Goal: Task Accomplishment & Management: Use online tool/utility

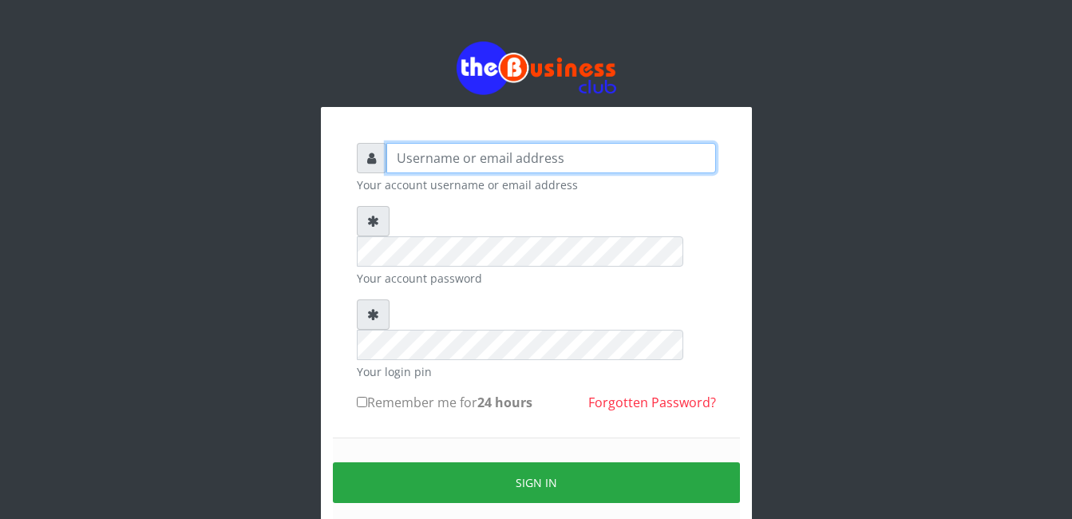
type input "Ahmed2222"
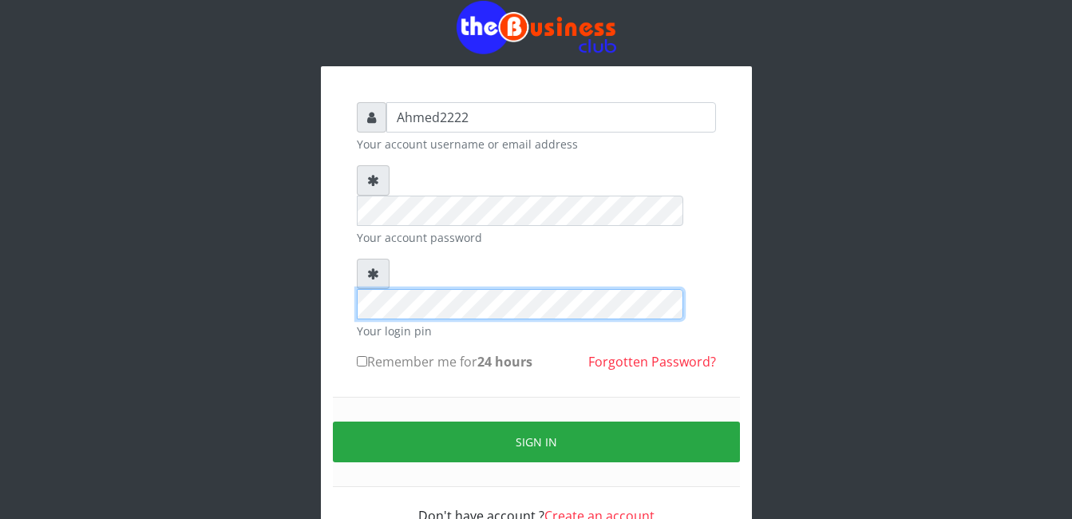
scroll to position [44, 0]
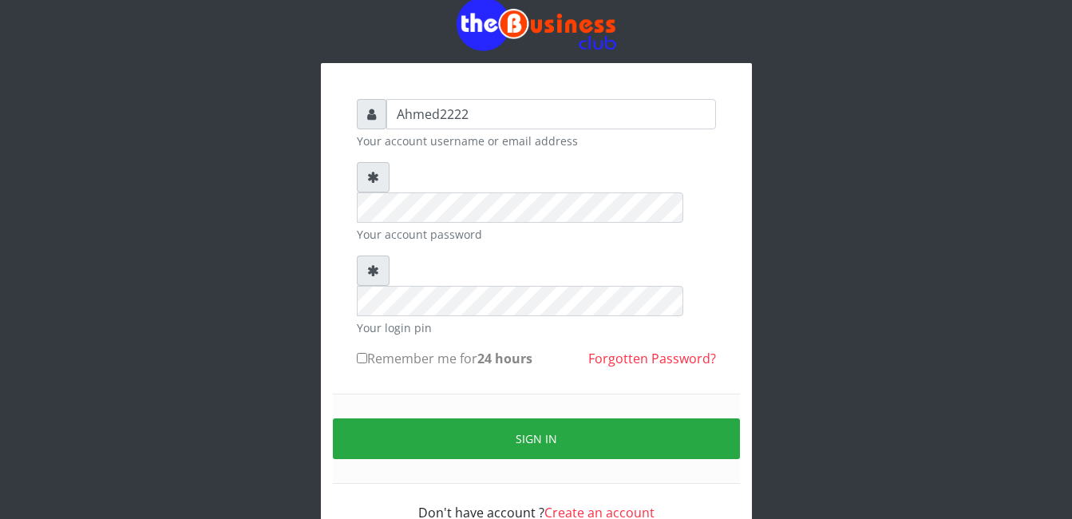
click at [361, 353] on input "Remember me for 24 hours" at bounding box center [362, 358] width 10 height 10
checkbox input "true"
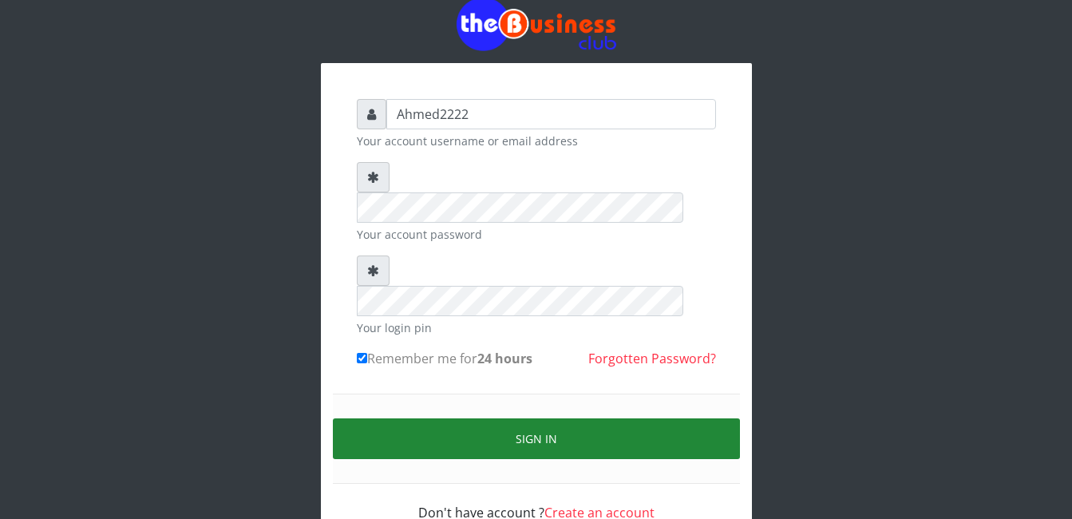
click at [552, 418] on button "Sign in" at bounding box center [536, 438] width 407 height 41
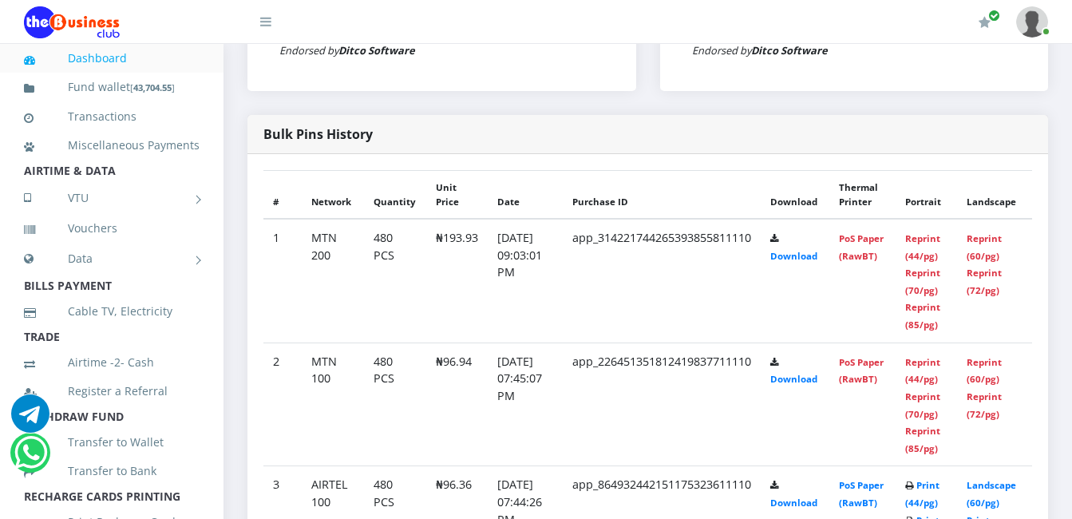
scroll to position [734, 0]
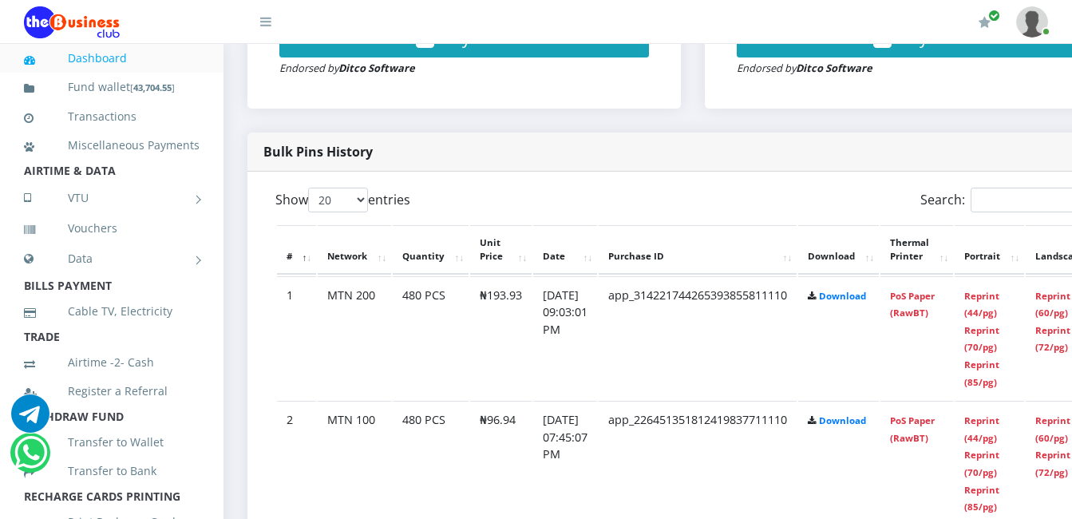
click at [935, 259] on th "Thermal Printer" at bounding box center [917, 249] width 73 height 49
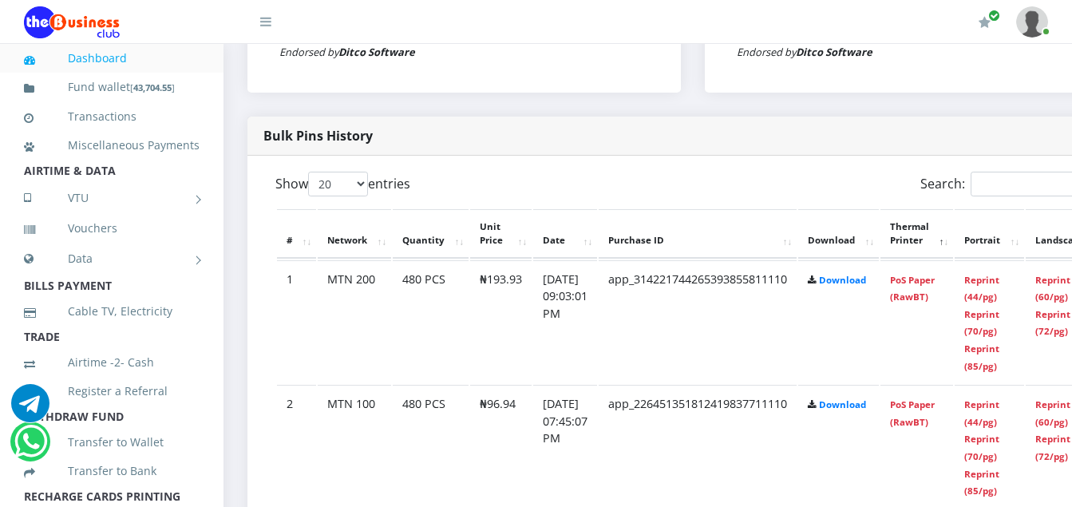
scroll to position [0, 0]
click at [1000, 297] on link "Reprint (44/pg)" at bounding box center [981, 289] width 35 height 30
click at [1000, 285] on link "Reprint (44/pg)" at bounding box center [981, 289] width 35 height 30
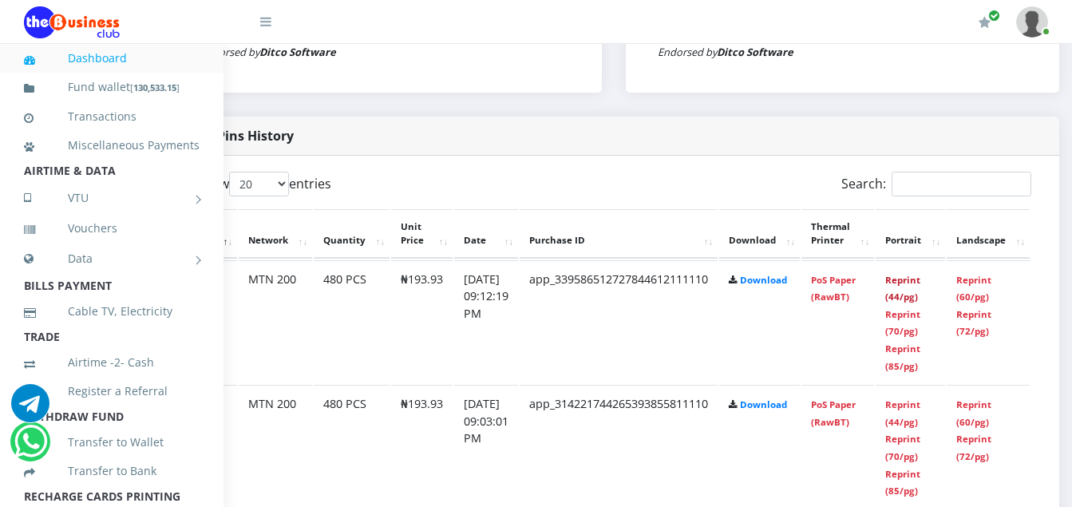
scroll to position [750, 114]
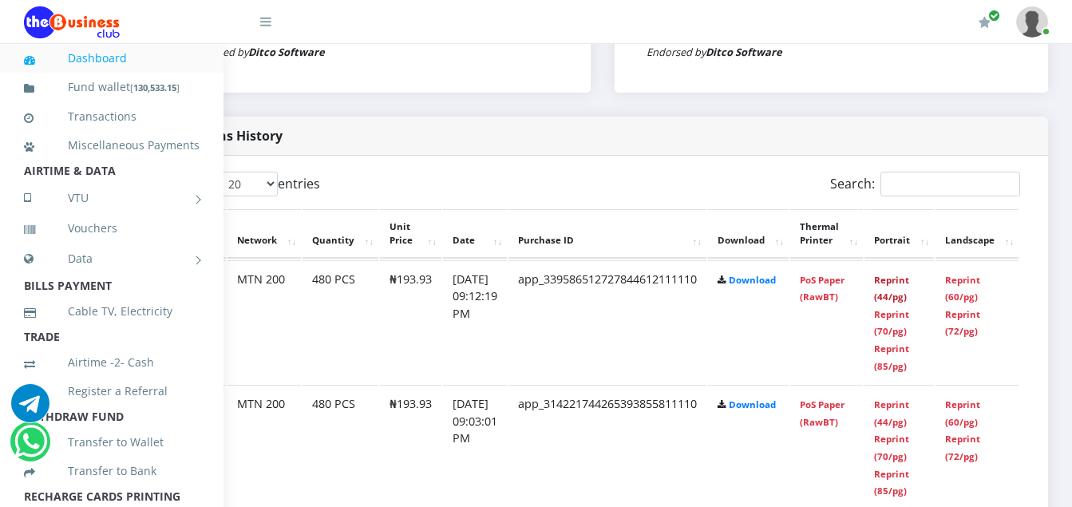
click at [897, 288] on link "Reprint (44/pg)" at bounding box center [891, 289] width 35 height 30
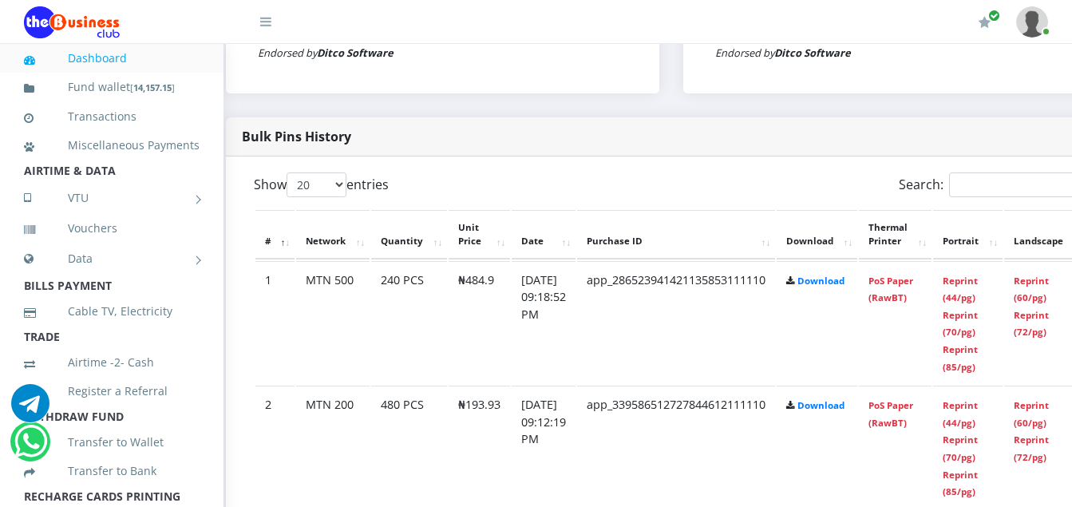
scroll to position [749, 0]
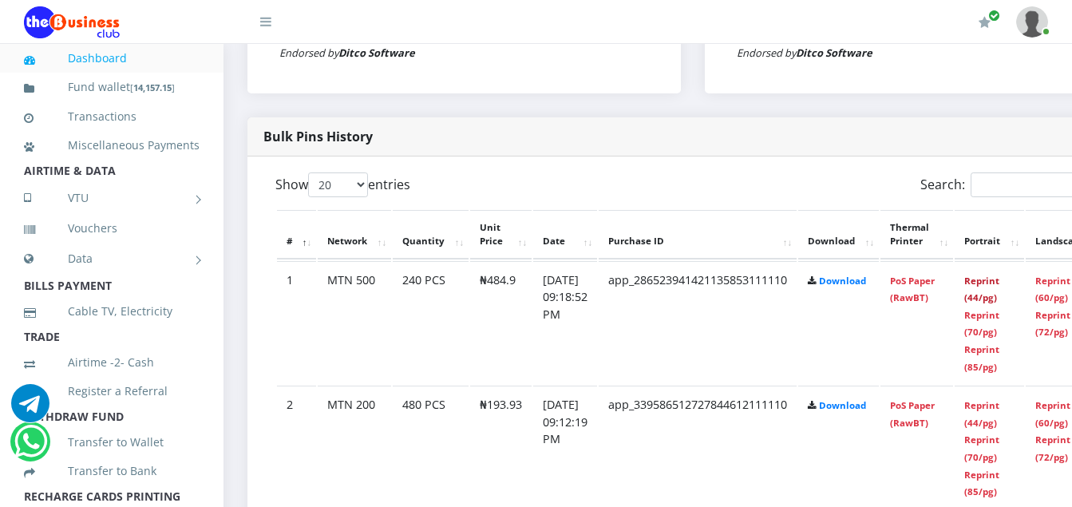
click at [994, 287] on link "Reprint (44/pg)" at bounding box center [981, 290] width 35 height 30
